Goal: Navigation & Orientation: Understand site structure

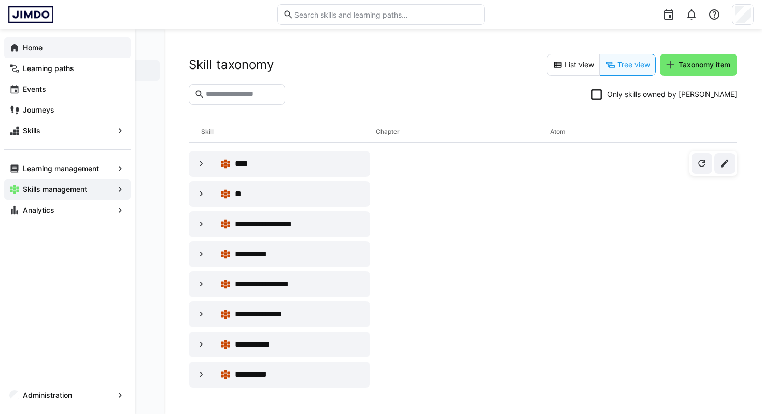
click at [17, 51] on eds-icon at bounding box center [14, 48] width 10 height 10
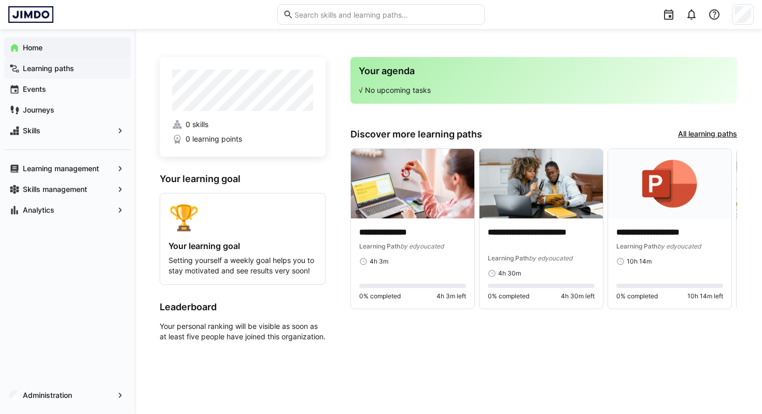
click at [0, 0] on app-navigation-label "Learning paths" at bounding box center [0, 0] width 0 height 0
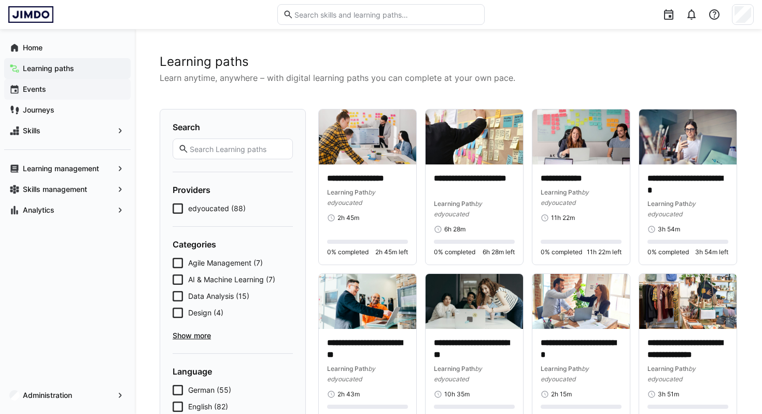
click at [0, 0] on app-navigation-label "Events" at bounding box center [0, 0] width 0 height 0
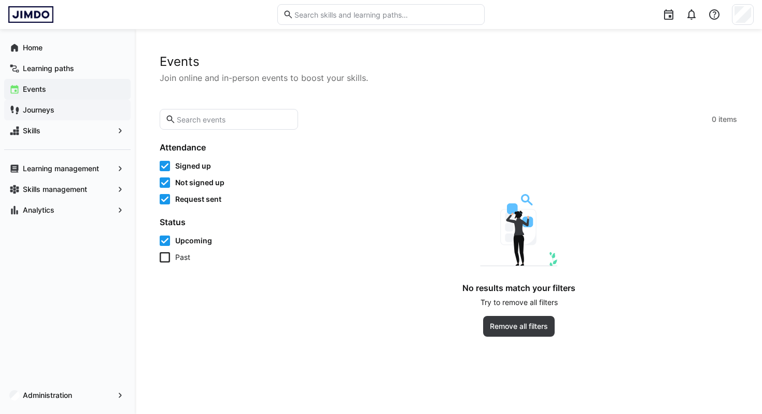
click at [0, 0] on app-navigation-label "Journeys" at bounding box center [0, 0] width 0 height 0
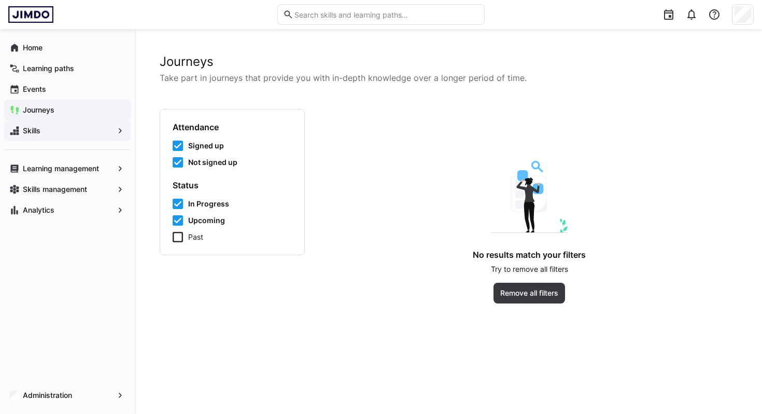
click at [0, 0] on app-navigation-label "Skills" at bounding box center [0, 0] width 0 height 0
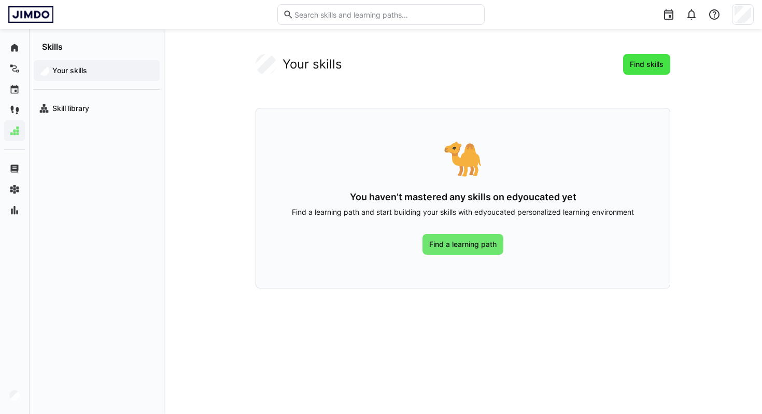
click at [647, 66] on span "Find skills" at bounding box center [647, 64] width 37 height 10
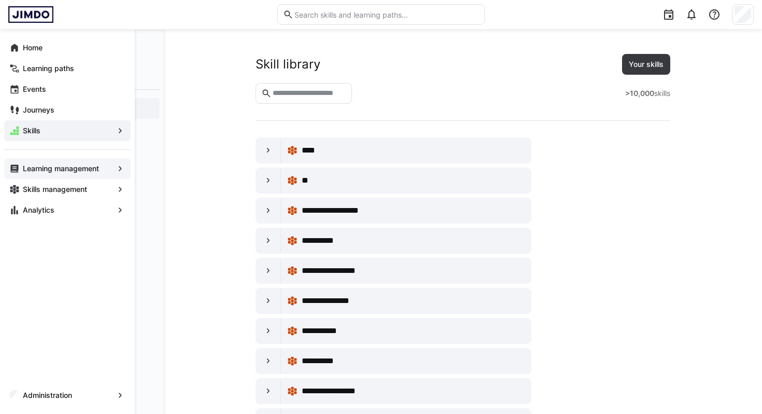
click at [16, 174] on div "Learning management" at bounding box center [67, 168] width 127 height 21
